Goal: Transaction & Acquisition: Purchase product/service

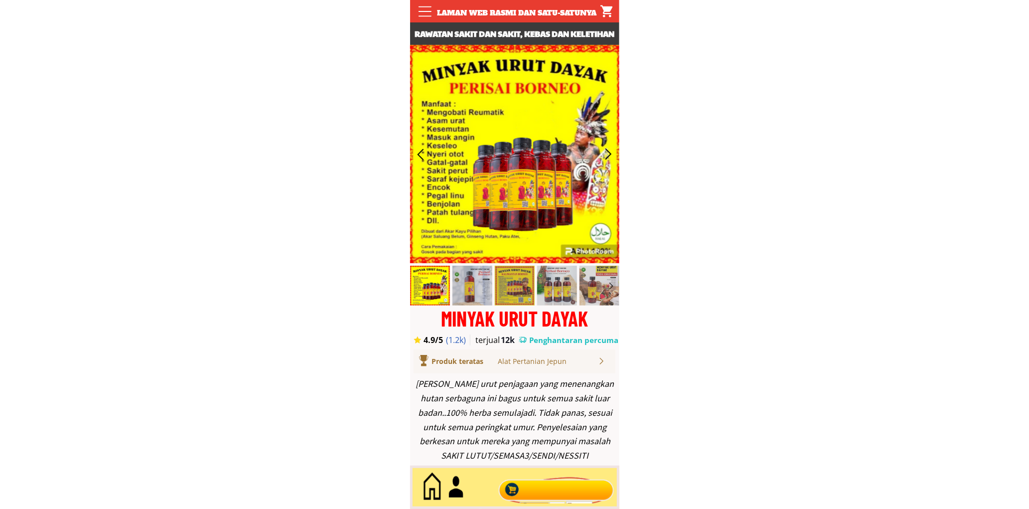
click at [567, 487] on div at bounding box center [556, 487] width 121 height 33
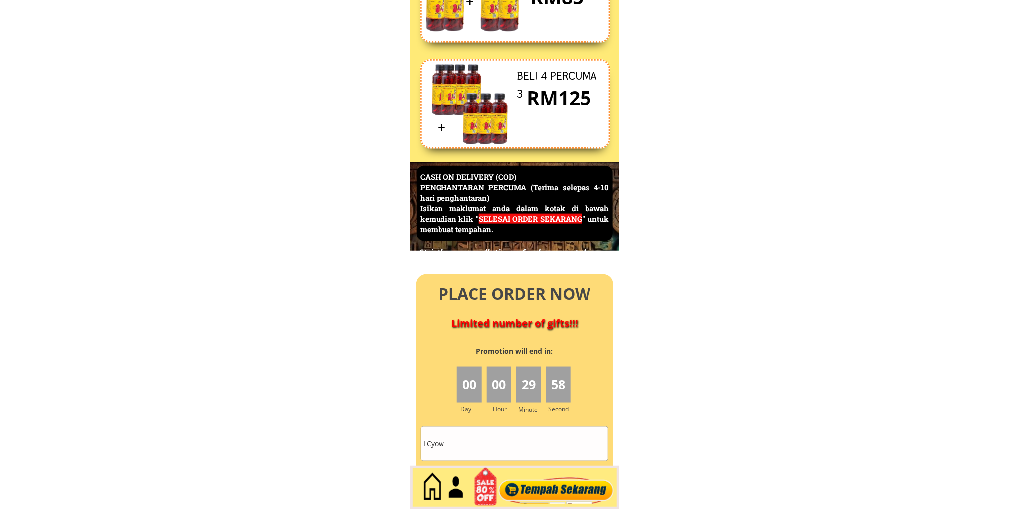
scroll to position [4386, 0]
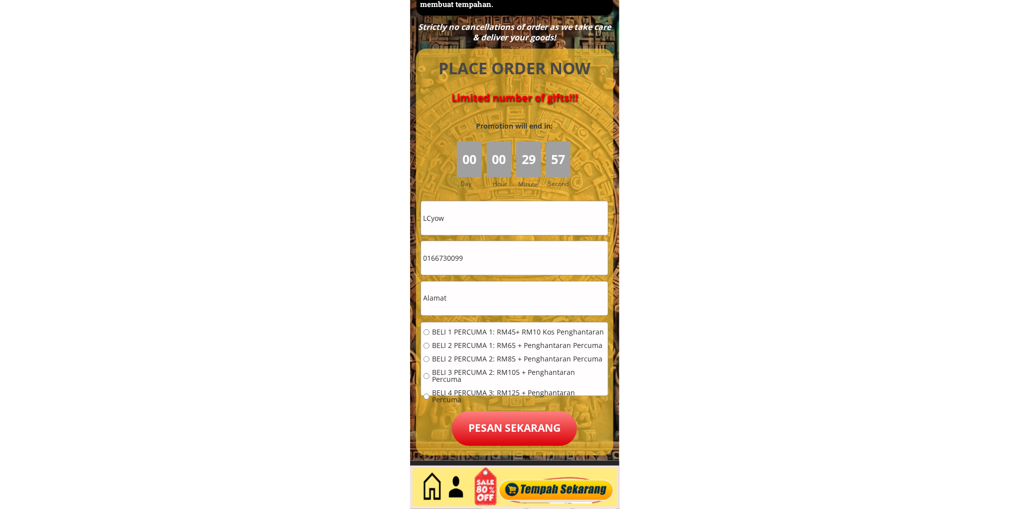
click at [492, 269] on input "0166730099" at bounding box center [514, 258] width 187 height 34
paste input "0900984"
type input "0109009849"
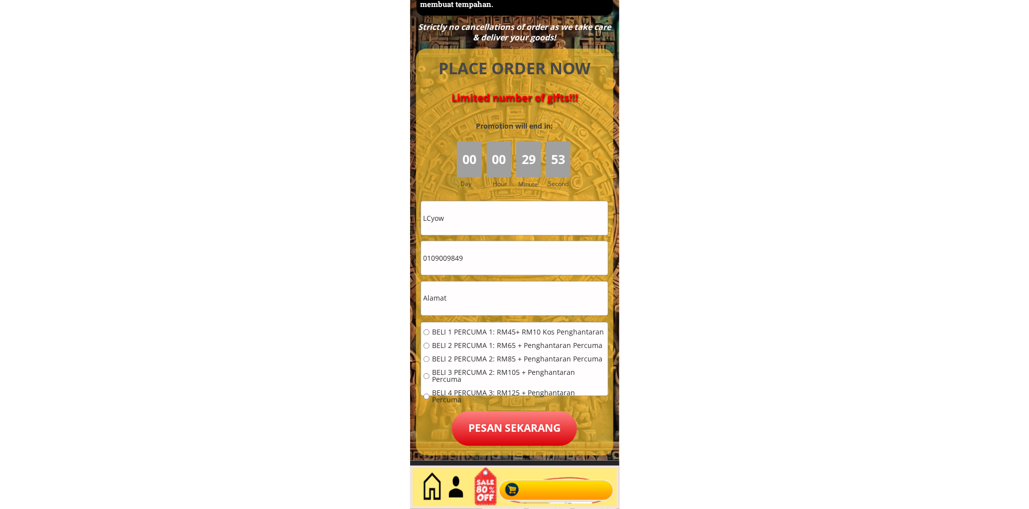
click at [505, 217] on input "LCyow" at bounding box center [514, 218] width 187 height 34
paste input "[PERSON_NAME]"
type input "[PERSON_NAME]"
click at [486, 279] on form "BELI 1 PERCUMA 1: RM45+ RM10 Kos Penghantaran BELI 2 PERCUMA 1: RM65 + Penghant…" at bounding box center [514, 323] width 188 height 245
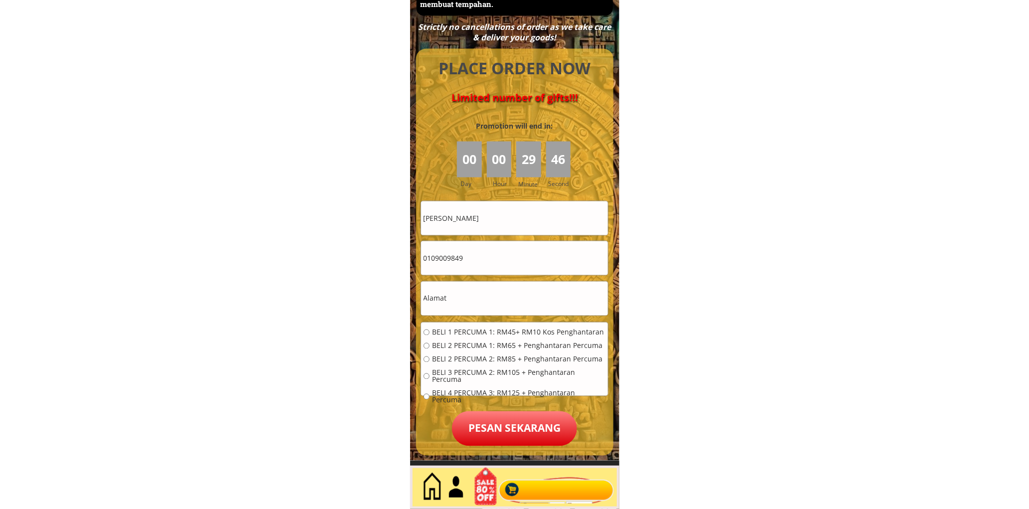
click at [480, 295] on input "text" at bounding box center [514, 298] width 187 height 34
paste input "H 75 tmn perumahan wakaf tembesu"
type input "H 75 tmn perumahan wakaf tembesu"
click at [506, 230] on input "[PERSON_NAME]" at bounding box center [514, 218] width 187 height 34
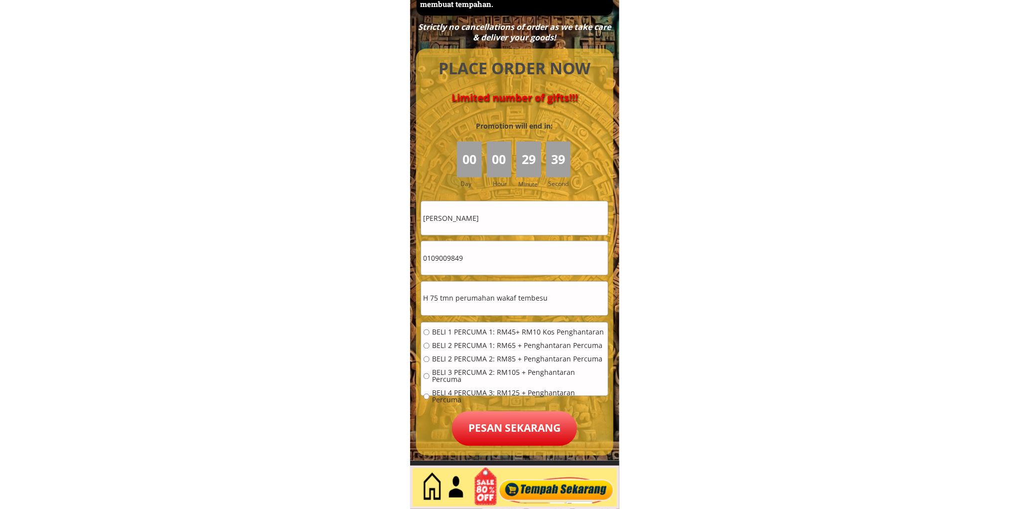
paste input "[PERSON_NAME] bt wan salle"
click at [560, 217] on input "[PERSON_NAME] bt [PERSON_NAME]" at bounding box center [514, 218] width 187 height 34
paste input "text"
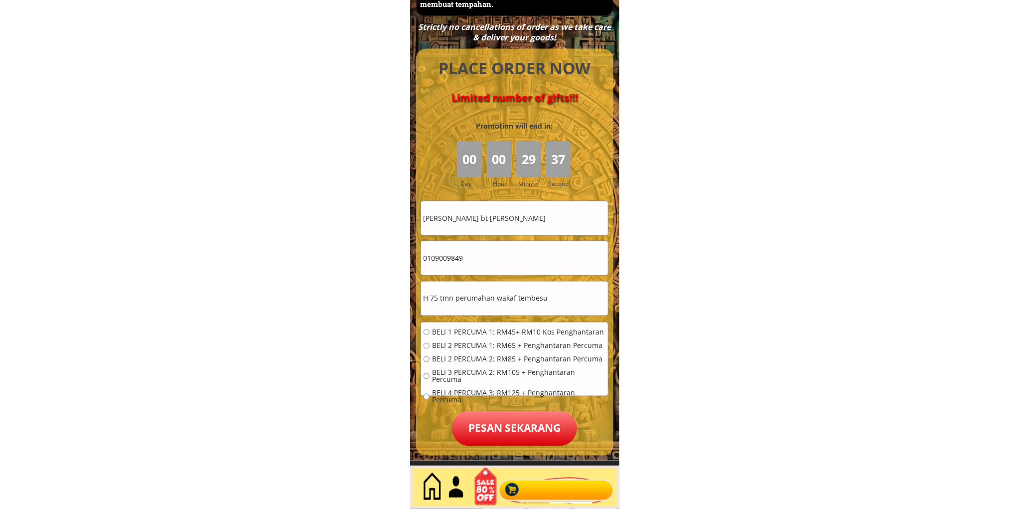
type input "[PERSON_NAME] bt [PERSON_NAME]"
click at [564, 312] on input "H 75 tmn perumahan wakaf tembesu" at bounding box center [514, 298] width 187 height 34
click at [566, 305] on input "H 75 tmn perumahan wakaf tembesu" at bounding box center [514, 298] width 187 height 34
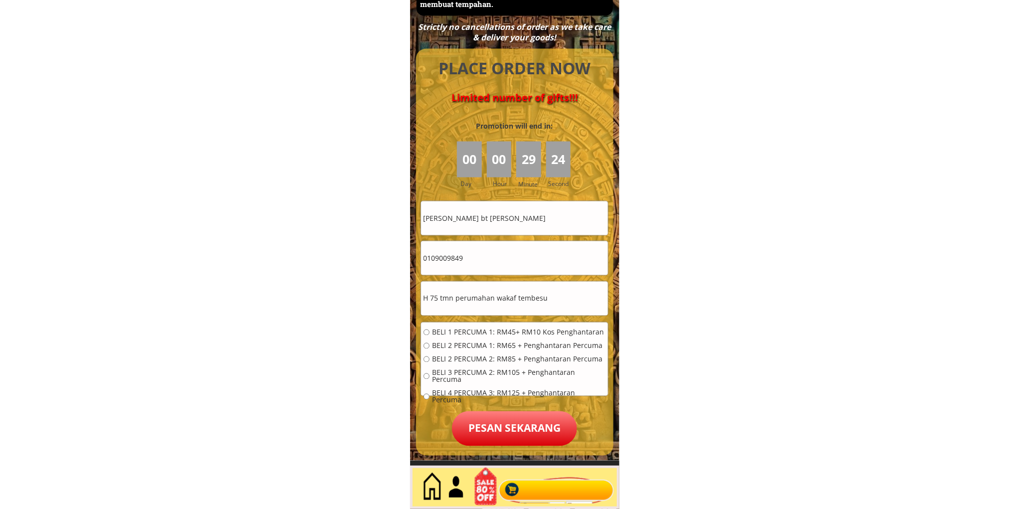
click at [566, 305] on input "H 75 tmn perumahan wakaf tembesu" at bounding box center [514, 298] width 187 height 34
paste input ",[GEOGRAPHIC_DATA] [GEOGRAPHIC_DATA]"
type input "H 75 tmn perumahan wakaf tembesu,[GEOGRAPHIC_DATA]"
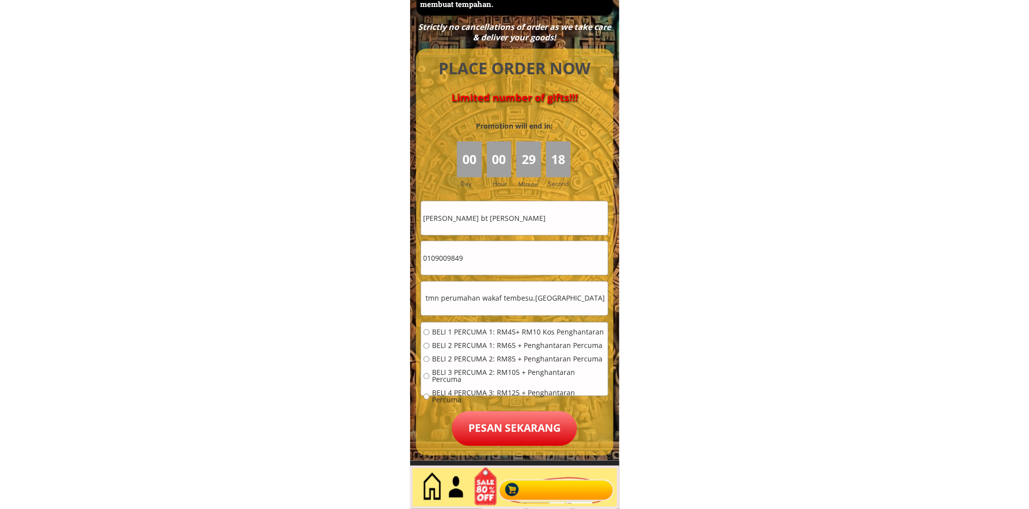
scroll to position [0, 0]
click at [479, 342] on span "BELI 2 PERCUMA 1: RM65 + Penghantaran Percuma" at bounding box center [518, 345] width 173 height 7
radio input "true"
click at [500, 419] on p "Pesan sekarang" at bounding box center [514, 428] width 125 height 35
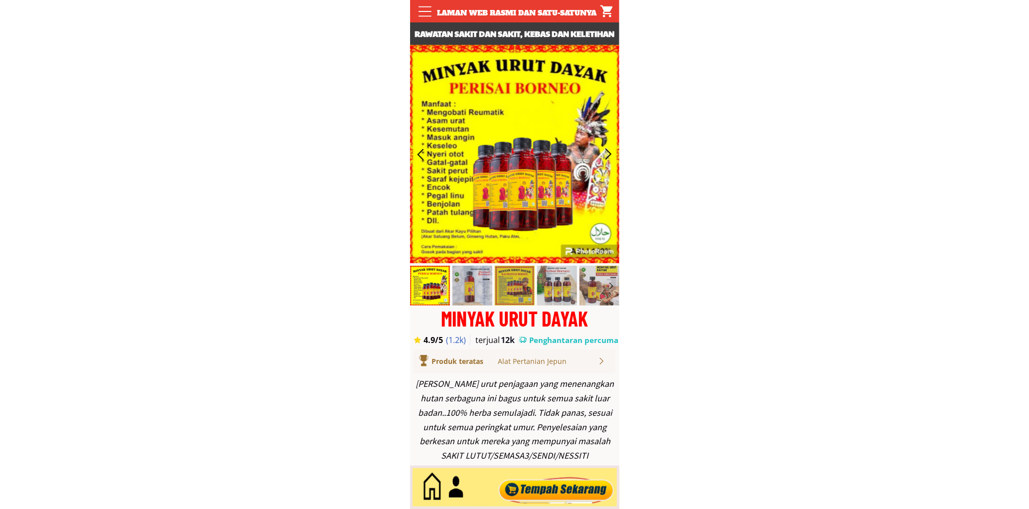
click at [561, 480] on div at bounding box center [556, 487] width 121 height 33
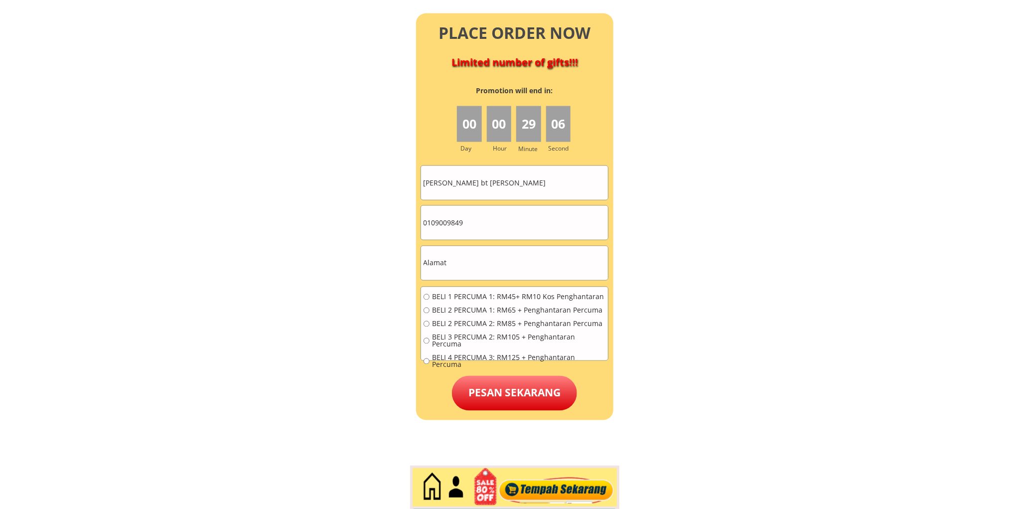
scroll to position [4599, 0]
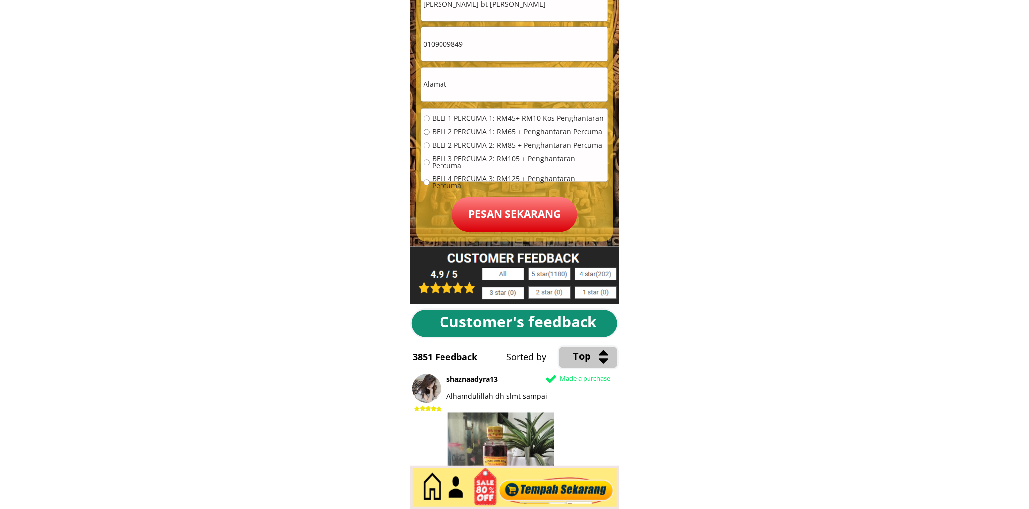
click at [487, 47] on input "0109009849" at bounding box center [514, 44] width 187 height 34
click at [487, 46] on input "0109009849" at bounding box center [514, 44] width 187 height 34
paste input "111582015"
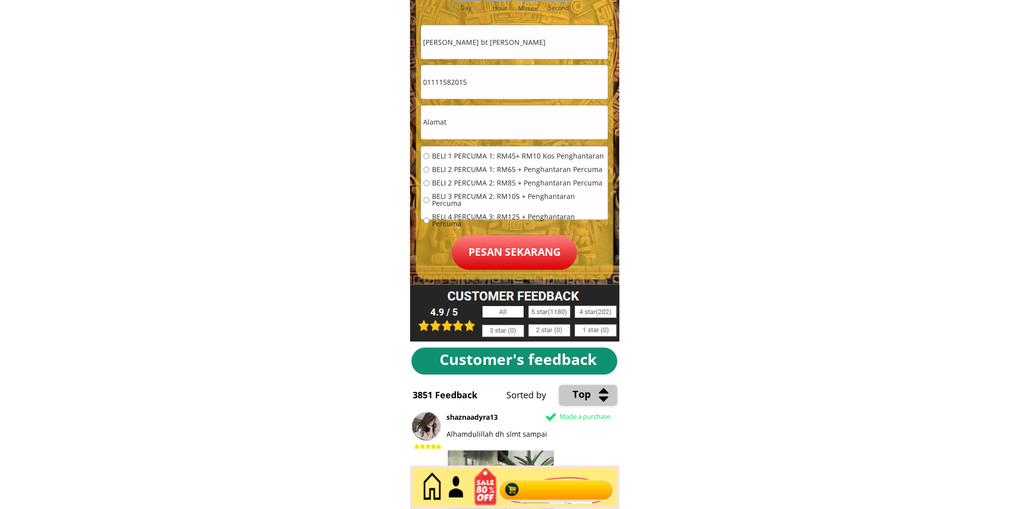
scroll to position [4507, 0]
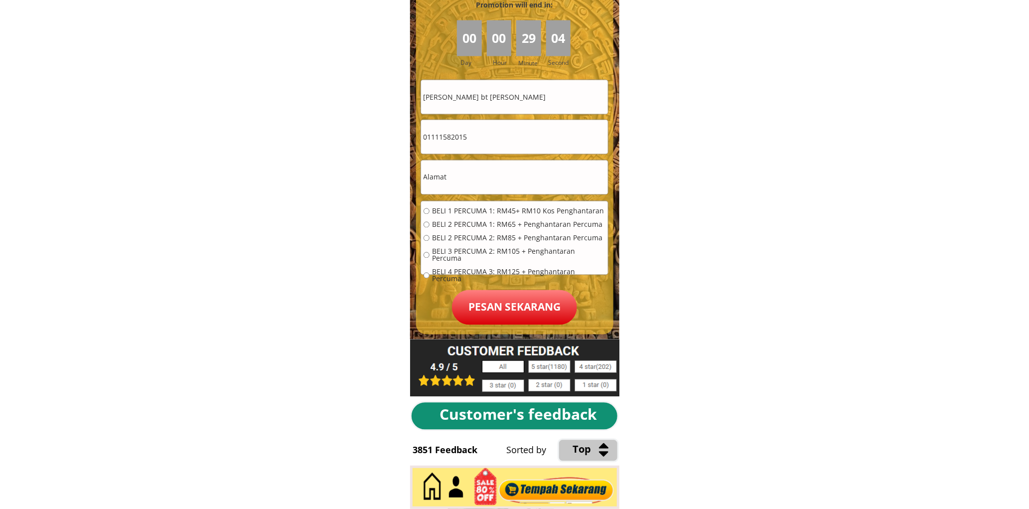
type input "01111582015"
click at [504, 89] on input "[PERSON_NAME] bt [PERSON_NAME]" at bounding box center [514, 97] width 187 height 34
click at [504, 90] on input "[PERSON_NAME] bt [PERSON_NAME]" at bounding box center [514, 97] width 187 height 34
paste input "Litah binti Hj suradi"
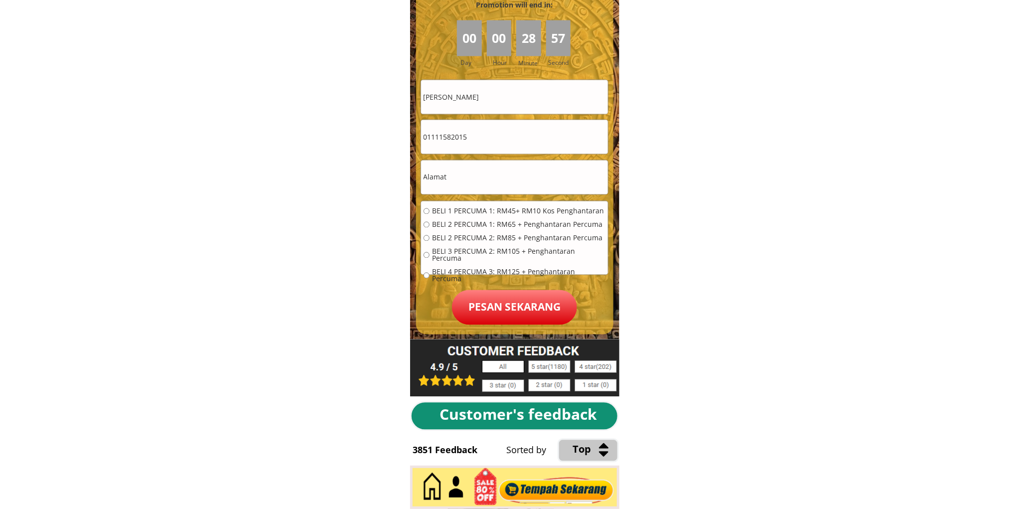
type input "Litah binti Hj suradi"
click at [502, 178] on input "text" at bounding box center [514, 177] width 187 height 34
paste input "Kuala Lumpur, 14, Malaysia"
type input "Kuala Lumpur, 14, Malaysia"
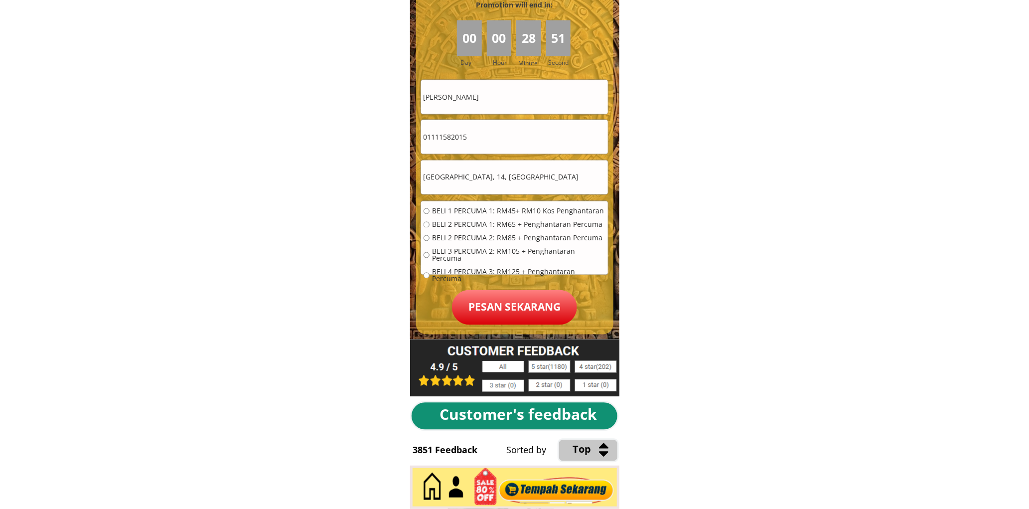
click at [462, 212] on span "BELI 1 PERCUMA 1: RM45+ RM10 Kos Penghantaran" at bounding box center [518, 211] width 173 height 7
radio input "true"
drag, startPoint x: 515, startPoint y: 305, endPoint x: 524, endPoint y: 310, distance: 10.3
click at [516, 305] on p "Pesan sekarang" at bounding box center [514, 307] width 125 height 35
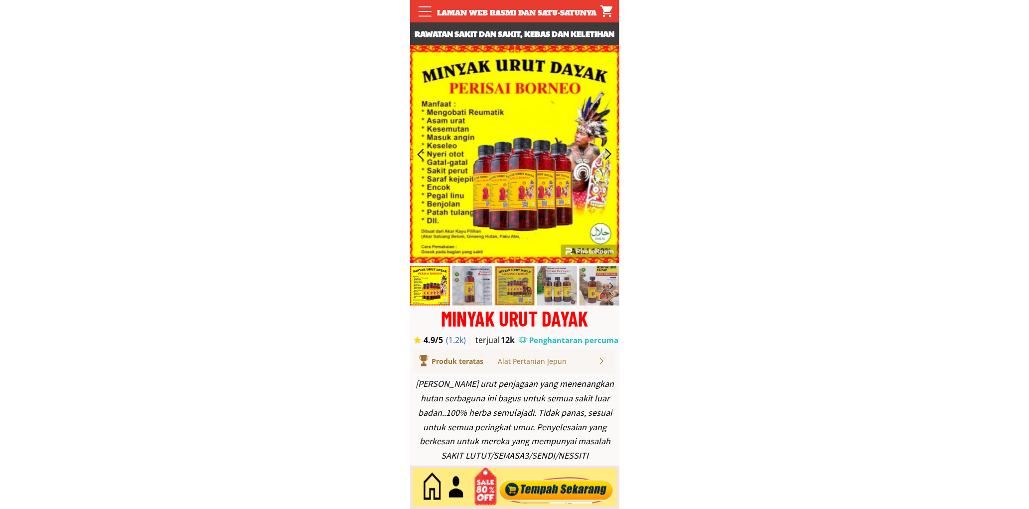
click at [558, 486] on div at bounding box center [556, 487] width 121 height 33
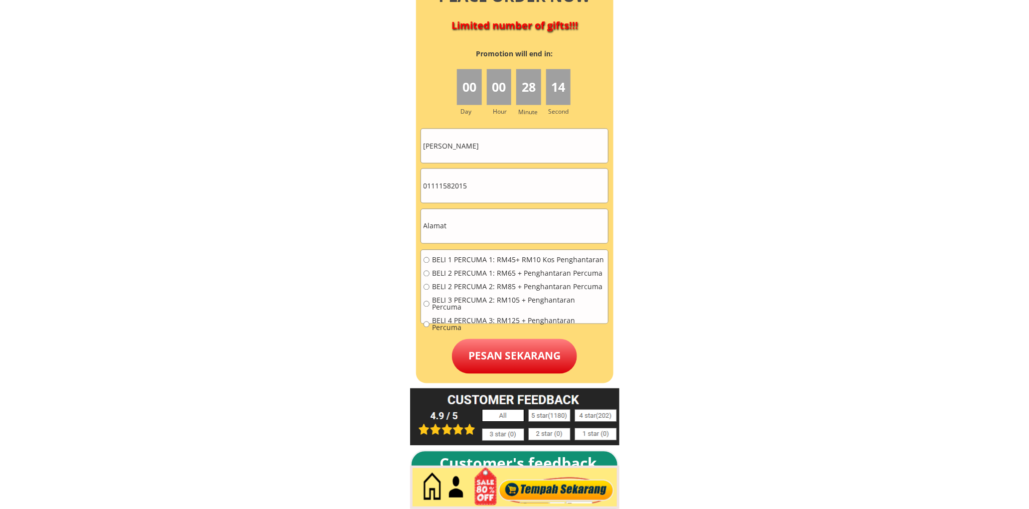
scroll to position [4507, 0]
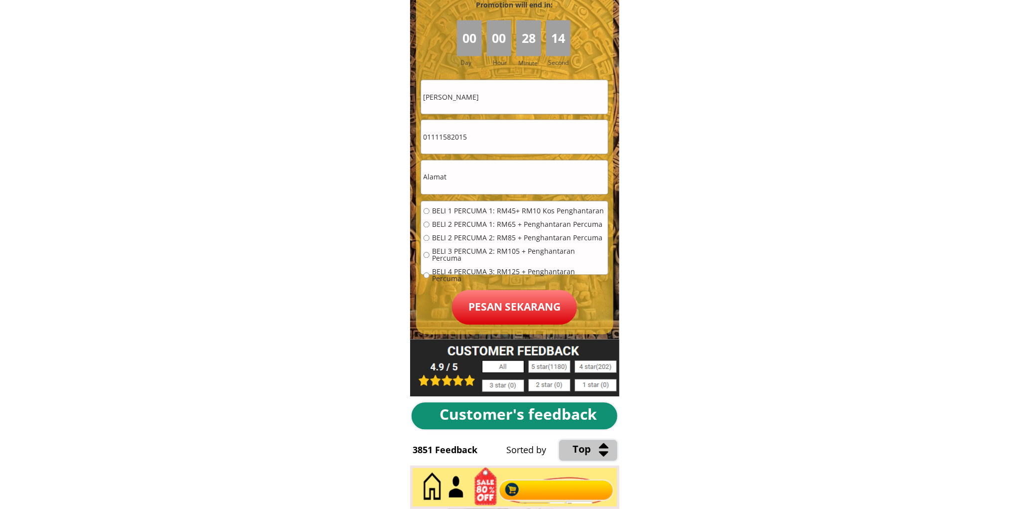
click at [500, 158] on form "BELI 1 PERCUMA 1: RM45+ RM10 Kos Penghantaran BELI 2 PERCUMA 1: RM65 + Penghant…" at bounding box center [514, 202] width 188 height 245
click at [485, 177] on input "text" at bounding box center [514, 177] width 187 height 34
paste input "Lot3313 taman sinaran jalan Ismail Petra 17500tanahmerah Kelantan"
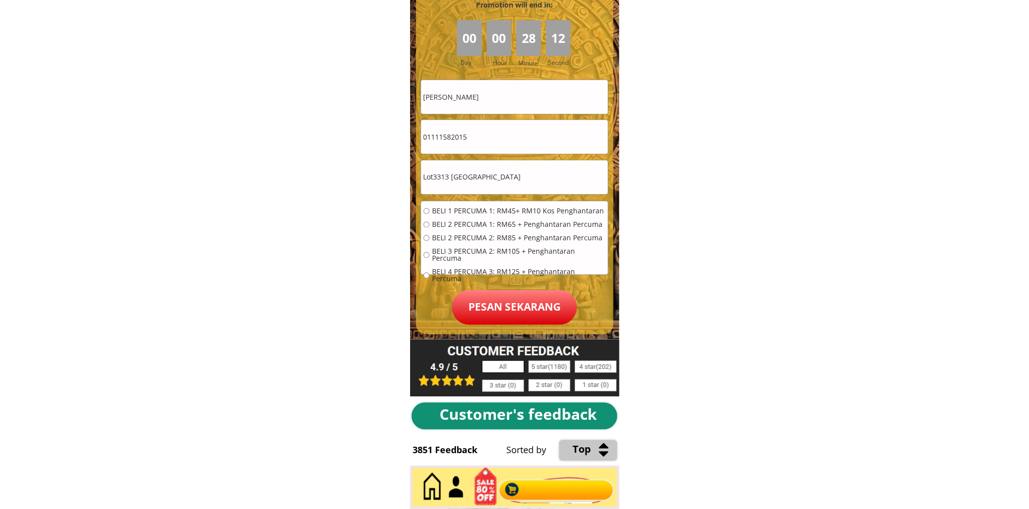
click at [532, 170] on input "Lot3313 taman sinaran jalan Ismail Petra 17500tanahmerah Kelantan" at bounding box center [514, 177] width 187 height 34
paste input "text"
type input "Lot3313 taman sinaran jalan Ismail Petra 17500tanahmerah Kelantan"
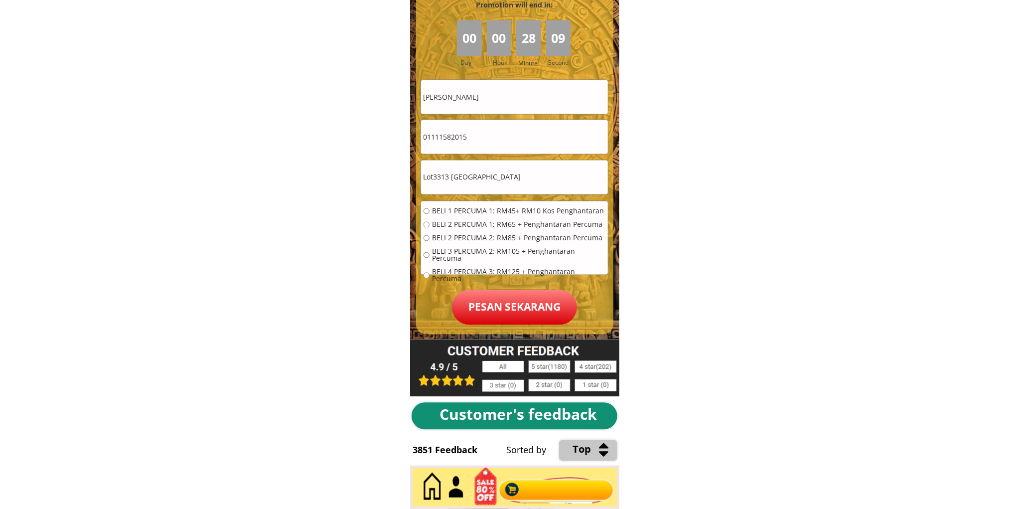
scroll to position [0, 0]
click at [462, 226] on span "BELI 2 PERCUMA 1: RM65 + Penghantaran Percuma" at bounding box center [518, 224] width 173 height 7
radio input "true"
click at [491, 154] on form "BELI 1 PERCUMA 1: RM45+ RM10 Kos Penghantaran BELI 2 PERCUMA 1: RM65 + Penghant…" at bounding box center [514, 202] width 188 height 245
click at [481, 132] on input "01111582015" at bounding box center [514, 137] width 187 height 34
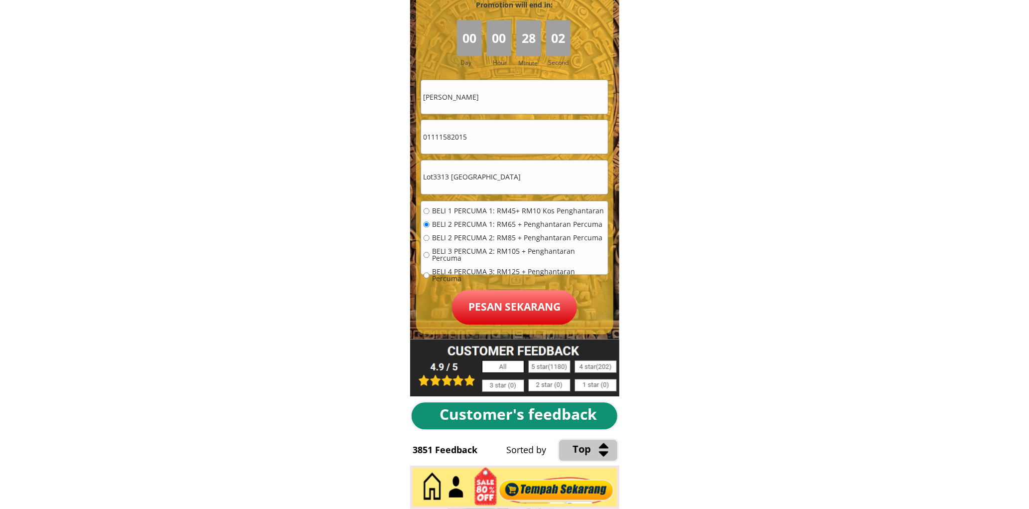
click at [481, 132] on input "01111582015" at bounding box center [514, 137] width 187 height 34
type input "+60139375029"
drag, startPoint x: 507, startPoint y: 99, endPoint x: 332, endPoint y: 103, distance: 174.9
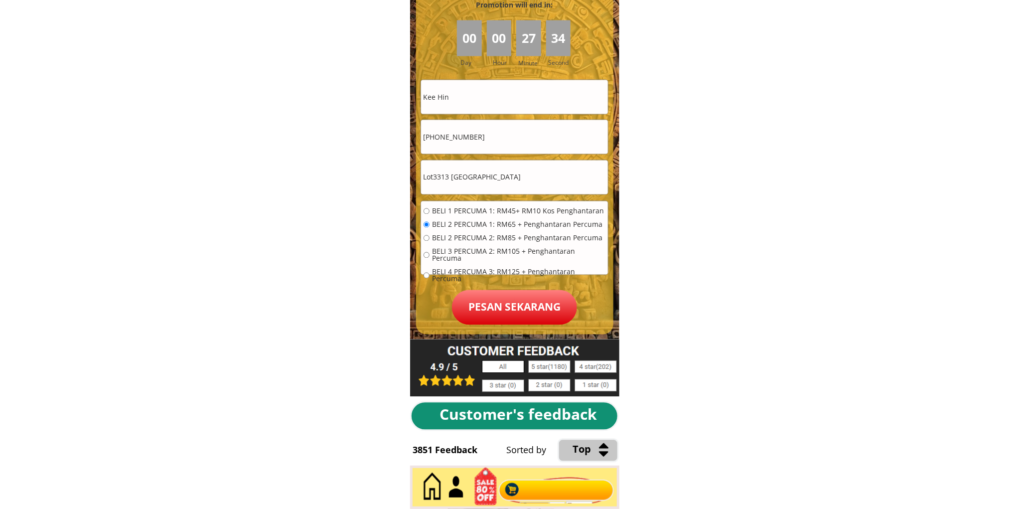
type input "Kee Hin"
click at [520, 315] on p "Pesan sekarang" at bounding box center [514, 307] width 125 height 35
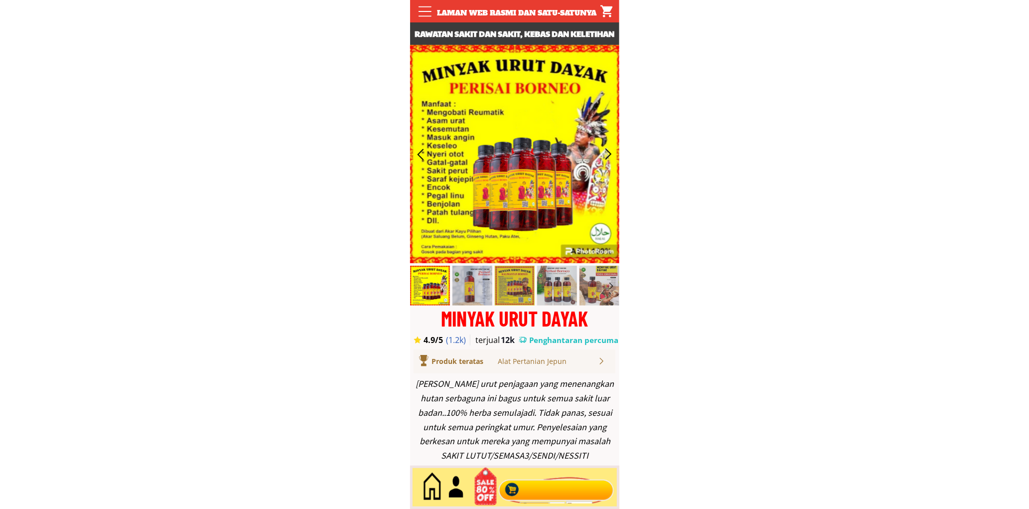
click at [545, 487] on div at bounding box center [556, 487] width 121 height 33
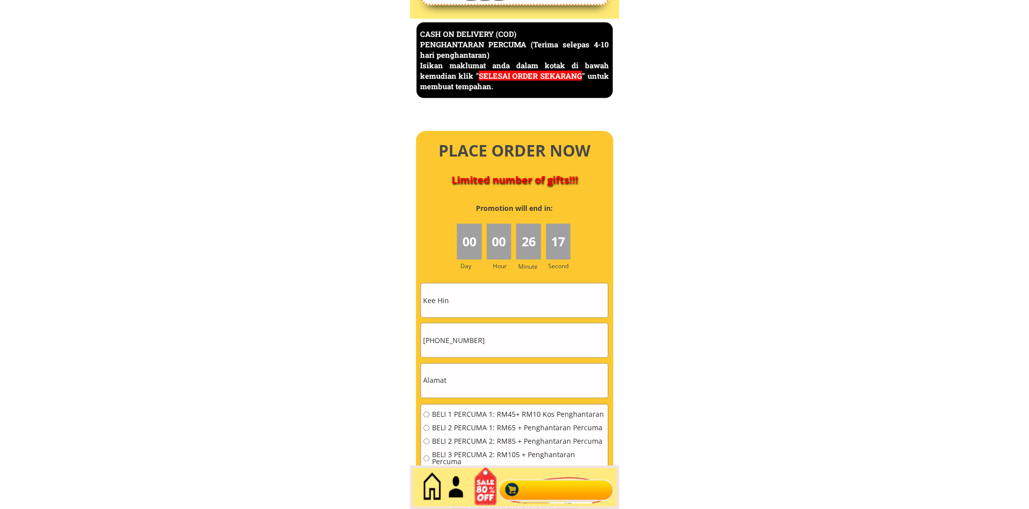
scroll to position [4322, 0]
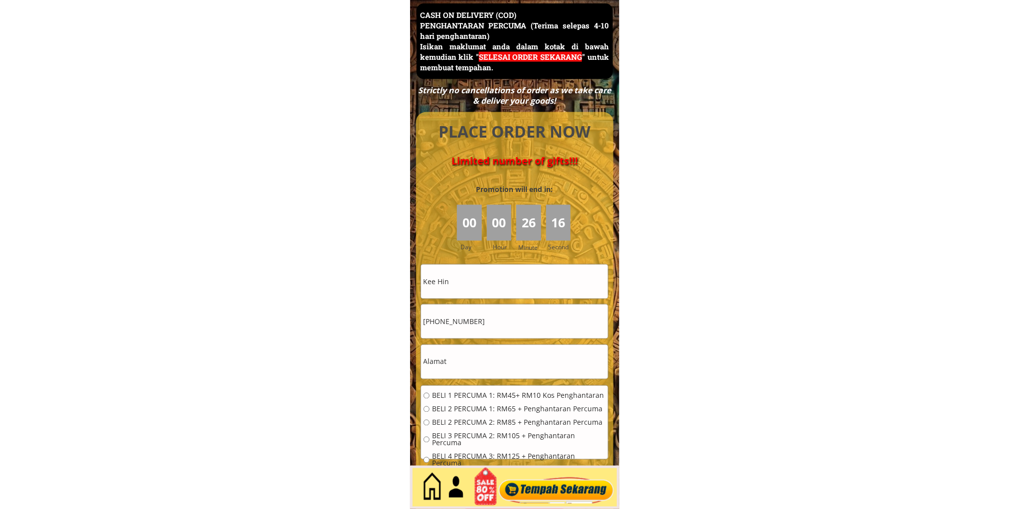
click at [479, 370] on input "text" at bounding box center [514, 362] width 187 height 34
type input "klh9 oot"
click at [452, 291] on input "Kee Hin" at bounding box center [514, 282] width 187 height 34
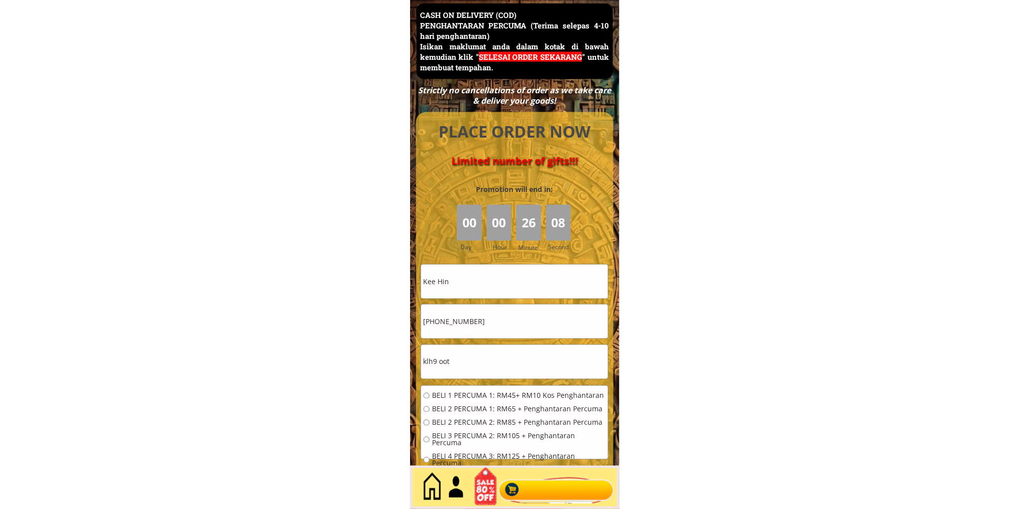
click at [452, 291] on input "Kee Hin" at bounding box center [514, 282] width 187 height 34
paste input "BADARULHISHAM YUSOF"
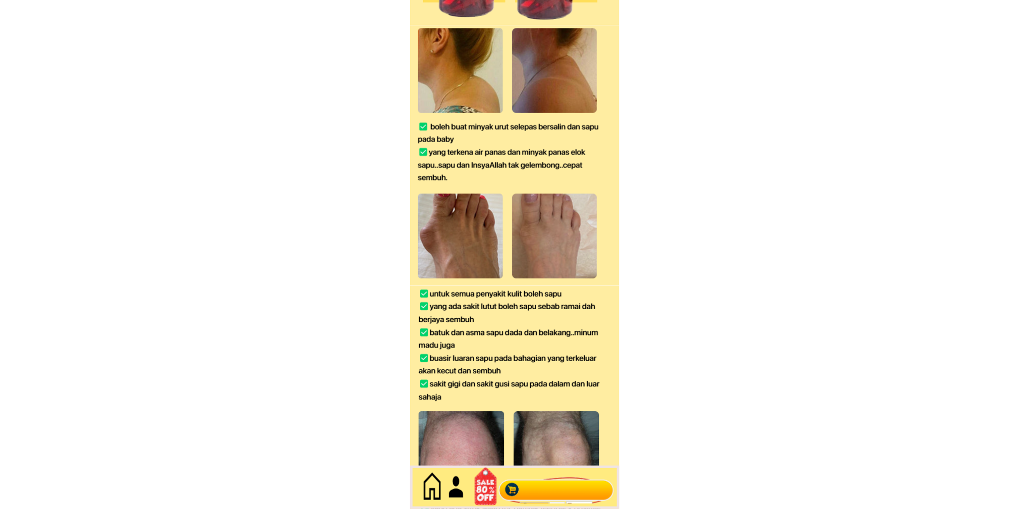
scroll to position [0, 0]
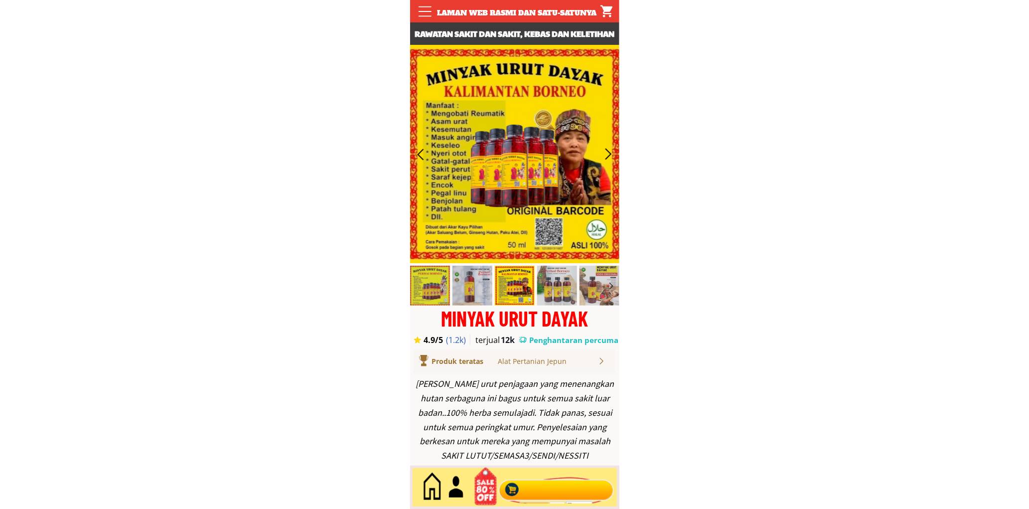
type input "BADARULHISHAM YUSOF"
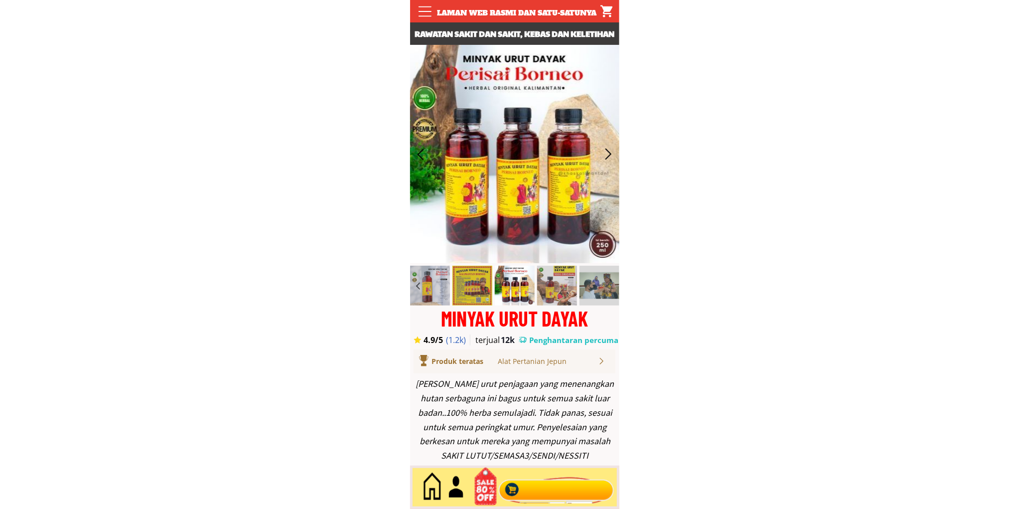
click at [548, 487] on div at bounding box center [556, 487] width 121 height 33
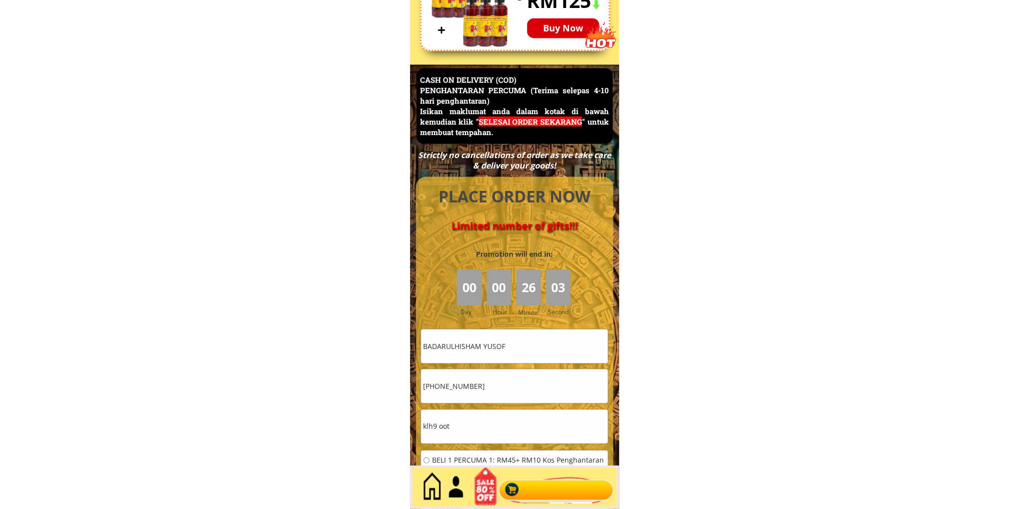
scroll to position [4322, 0]
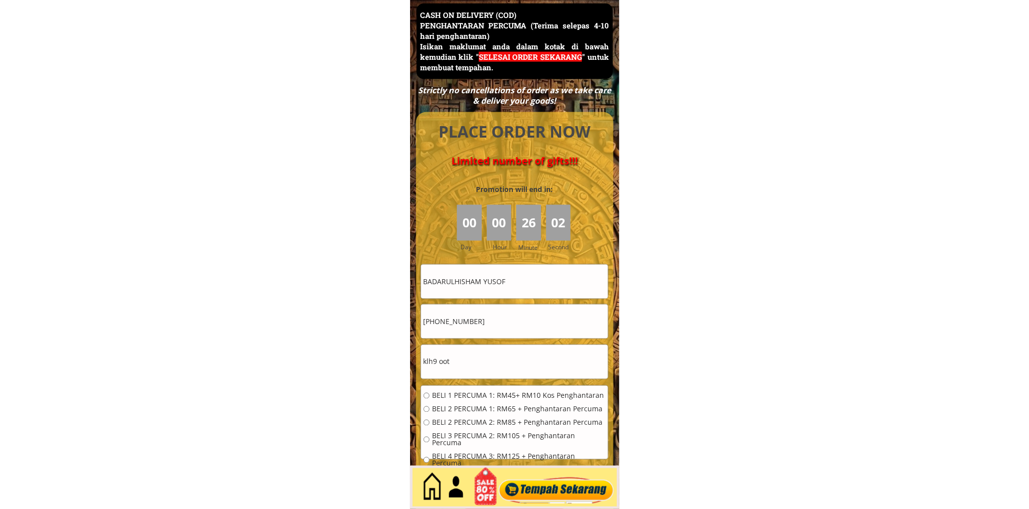
click at [511, 319] on input "+60139375029" at bounding box center [514, 321] width 187 height 34
paste input "0199300372"
type input "0199300372"
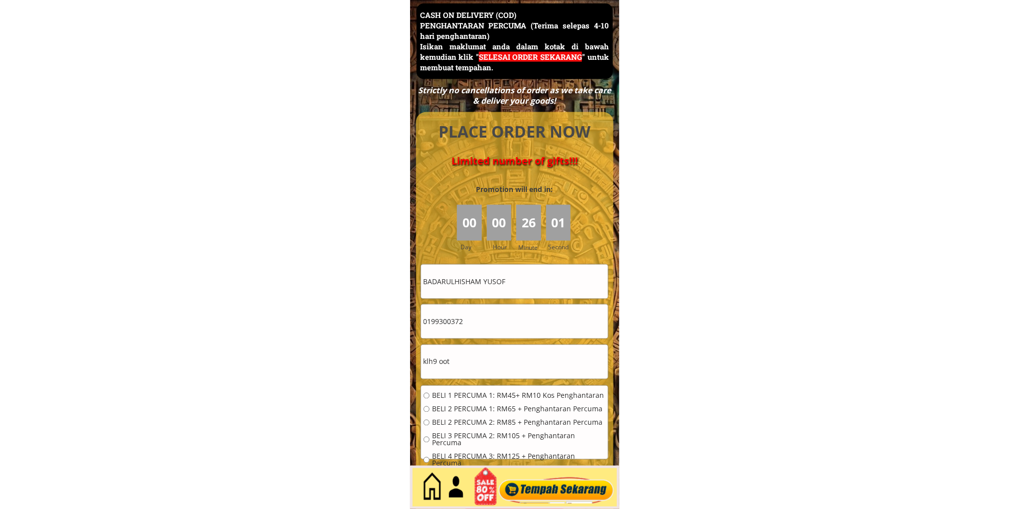
click at [470, 392] on span "BELI 1 PERCUMA 1: RM45+ RM10 Kos Penghantaran" at bounding box center [518, 395] width 173 height 7
radio input "true"
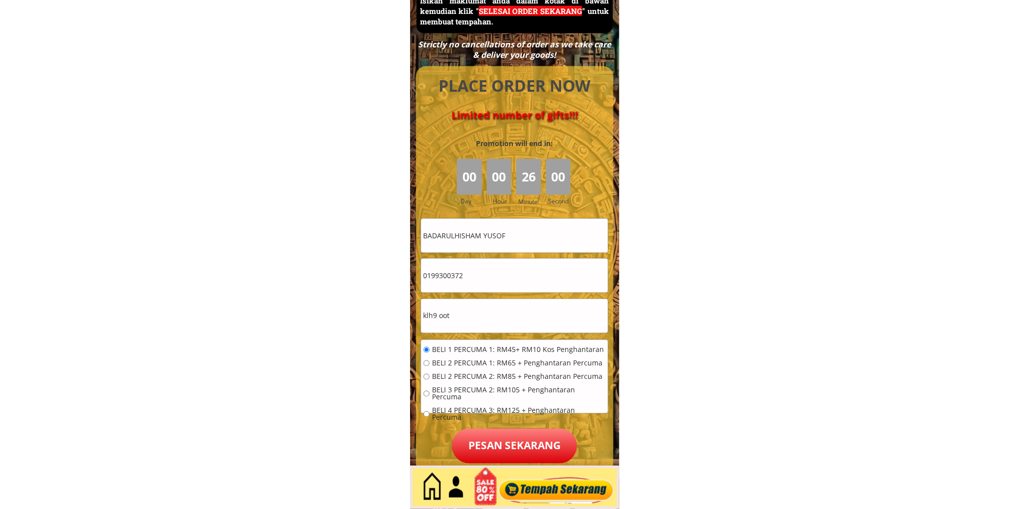
scroll to position [4507, 0]
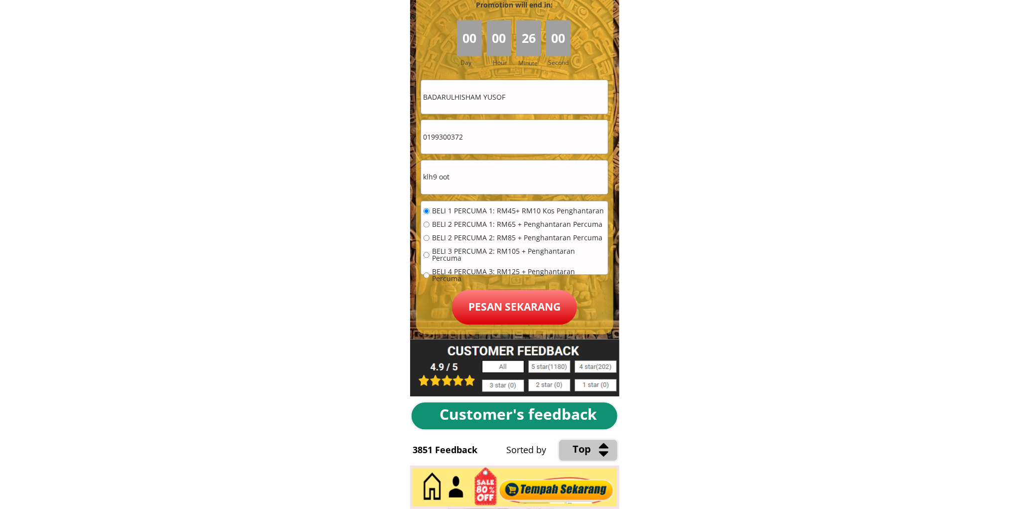
drag, startPoint x: 541, startPoint y: 314, endPoint x: 519, endPoint y: 332, distance: 28.3
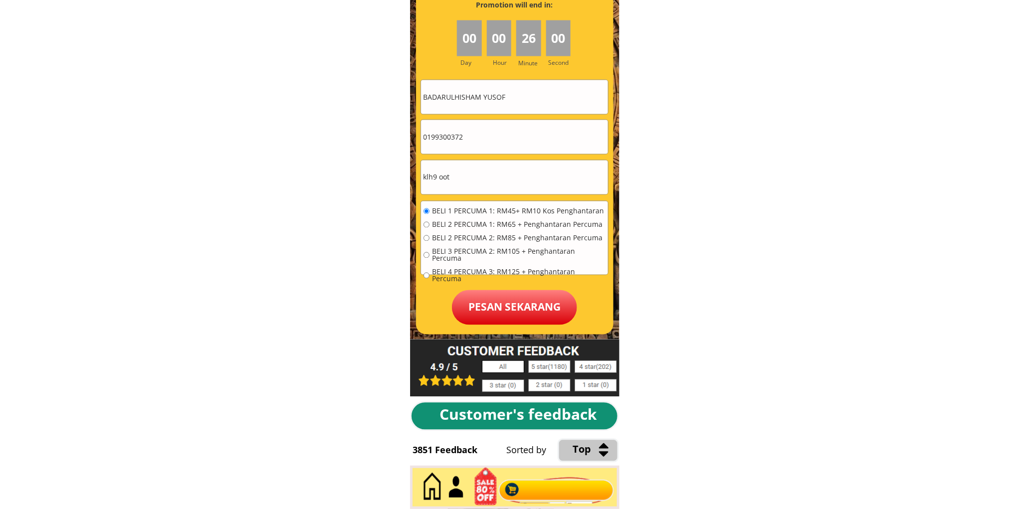
click at [541, 314] on p "Pesan sekarang" at bounding box center [514, 307] width 125 height 35
